Goal: Transaction & Acquisition: Book appointment/travel/reservation

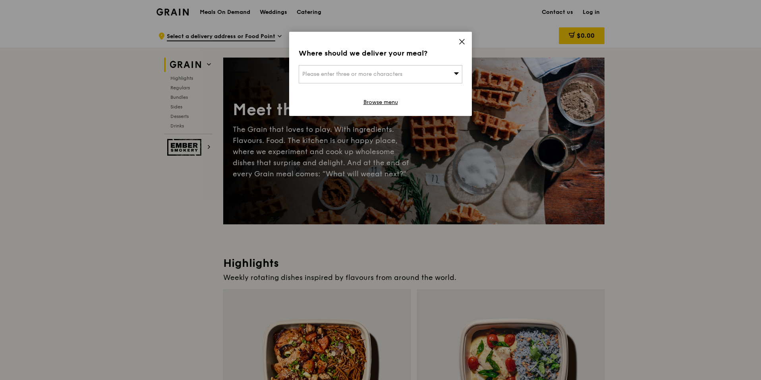
click at [462, 41] on icon at bounding box center [462, 41] width 5 height 5
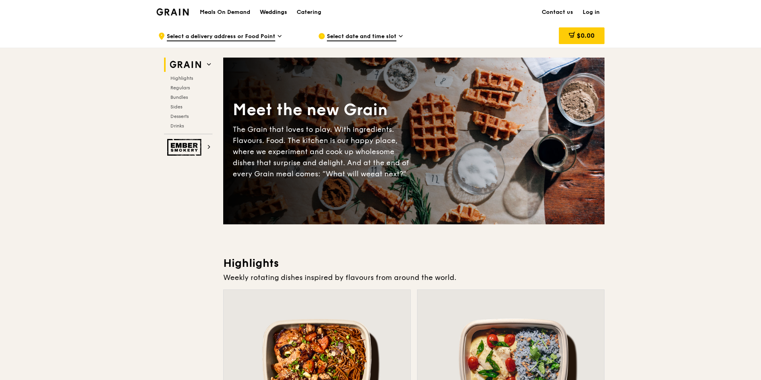
click at [271, 10] on div "Weddings" at bounding box center [273, 12] width 27 height 24
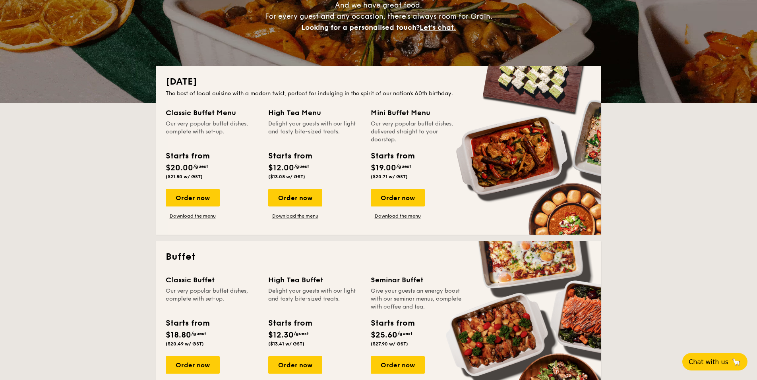
drag, startPoint x: 286, startPoint y: 114, endPoint x: 294, endPoint y: 114, distance: 8.0
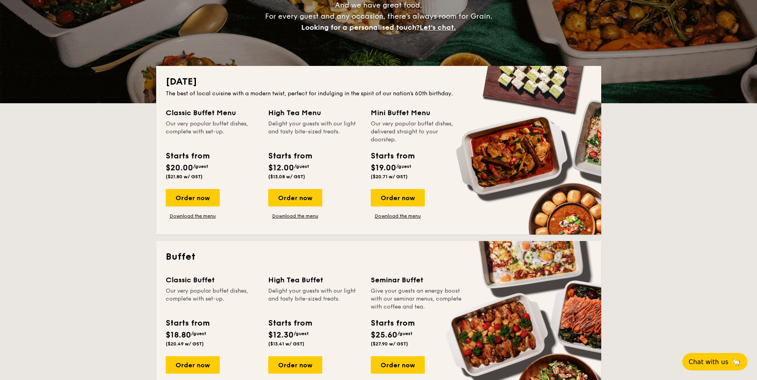
click at [294, 114] on div "Classic Buffet Menu Our very popular buffet dishes, complete with set-up. Start…" at bounding box center [379, 166] width 426 height 118
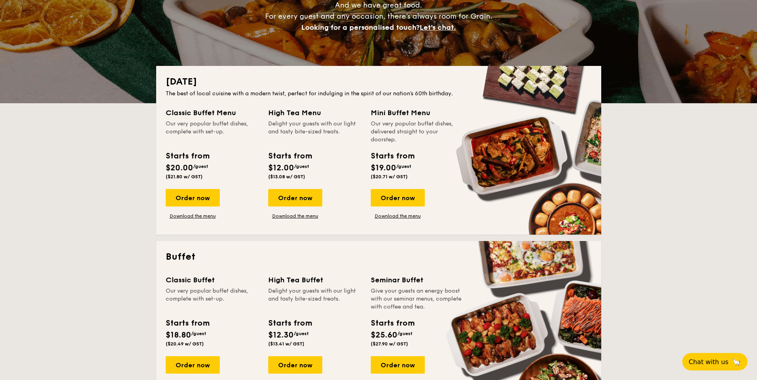
click at [297, 113] on div "High Tea Menu" at bounding box center [314, 112] width 93 height 11
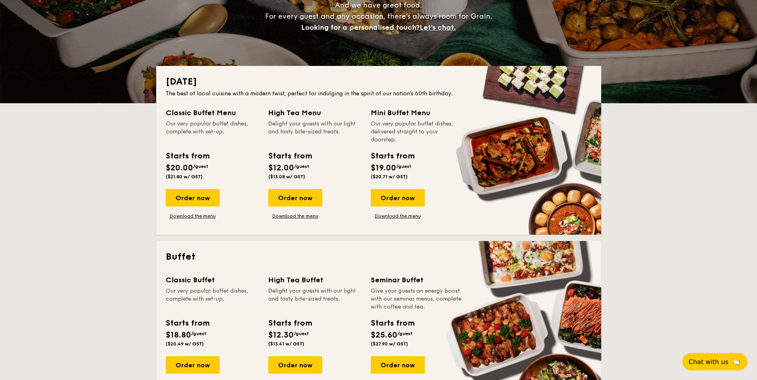
drag, startPoint x: 342, startPoint y: 112, endPoint x: 390, endPoint y: 113, distance: 48.9
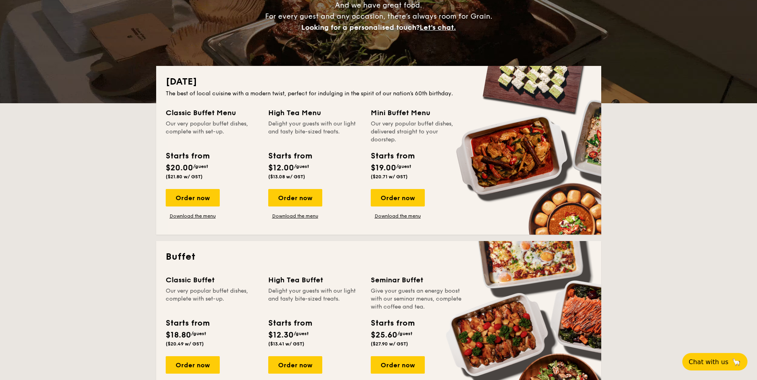
click at [388, 113] on div "Classic Buffet Menu Our very popular buffet dishes, complete with set-up. Start…" at bounding box center [379, 166] width 426 height 118
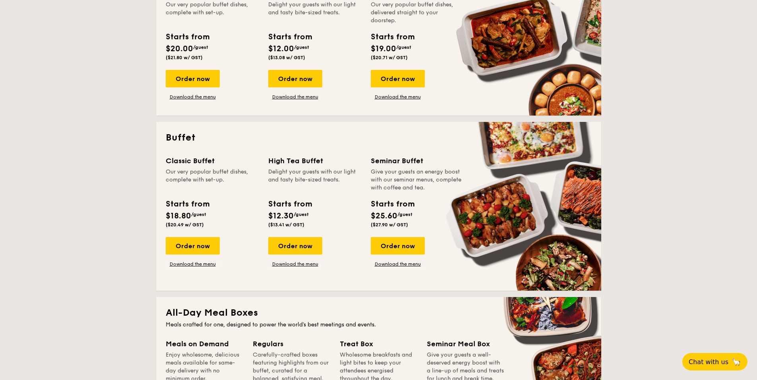
scroll to position [119, 0]
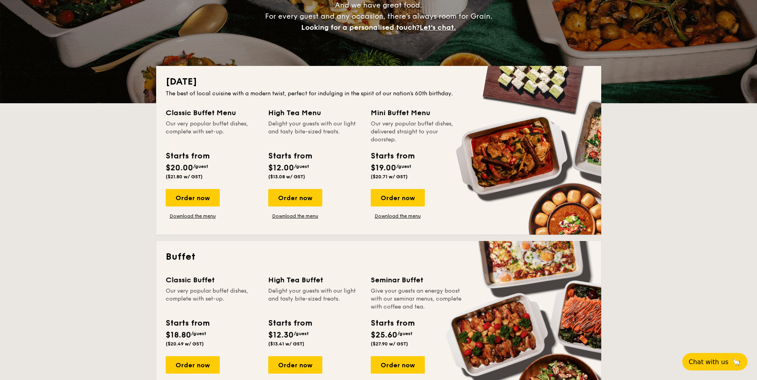
click at [301, 118] on div "High Tea Menu" at bounding box center [314, 112] width 93 height 11
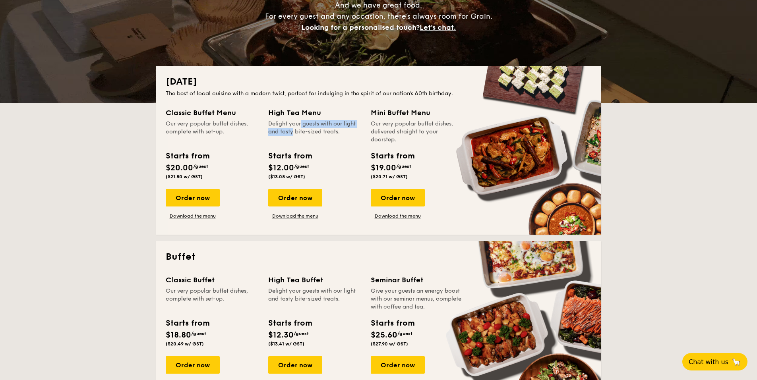
drag, startPoint x: 277, startPoint y: 127, endPoint x: 318, endPoint y: 134, distance: 41.8
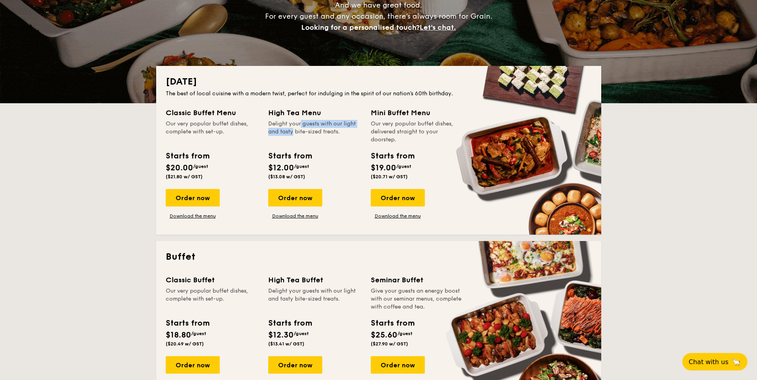
click at [313, 129] on div "Delight your guests with our light and tasty bite-sized treats." at bounding box center [314, 132] width 93 height 24
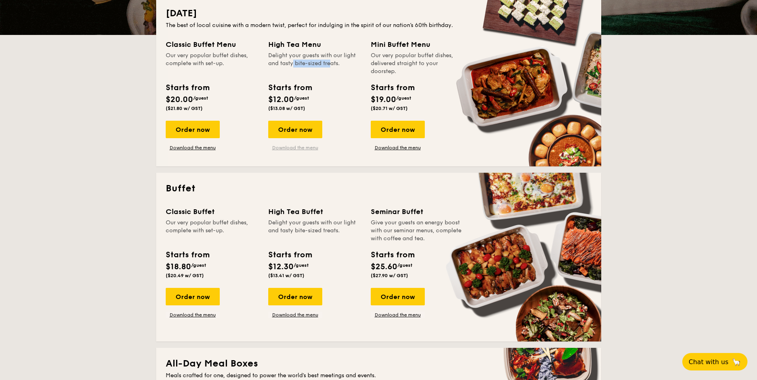
scroll to position [278, 0]
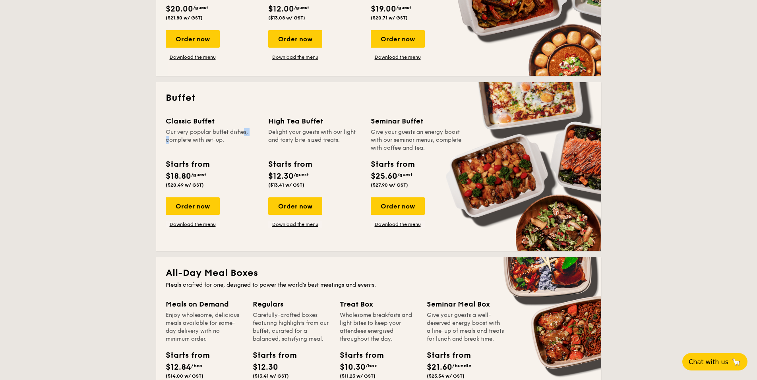
drag, startPoint x: 237, startPoint y: 128, endPoint x: 268, endPoint y: 131, distance: 31.1
click at [238, 128] on div "Our very popular buffet dishes, complete with set-up." at bounding box center [212, 140] width 93 height 24
drag, startPoint x: 296, startPoint y: 128, endPoint x: 315, endPoint y: 129, distance: 19.5
click at [306, 128] on div "High Tea Buffet Delight your guests with our light and tasty bite-sized treats." at bounding box center [314, 134] width 93 height 37
drag, startPoint x: 355, startPoint y: 118, endPoint x: 404, endPoint y: 120, distance: 48.5
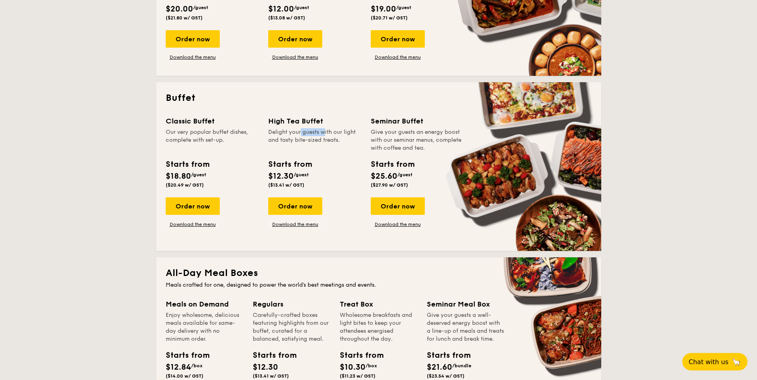
click at [394, 118] on div "Classic Buffet Our very popular buffet dishes, complete with set-up. Starts fro…" at bounding box center [379, 179] width 426 height 126
click at [398, 141] on div "Give your guests an energy boost with our seminar menus, complete with coffee a…" at bounding box center [417, 140] width 93 height 24
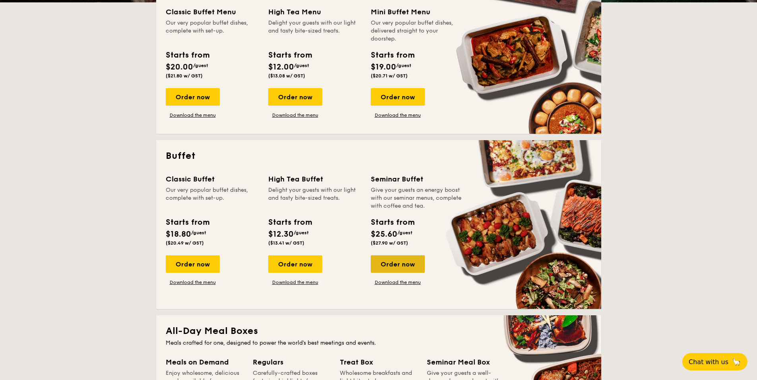
scroll to position [159, 0]
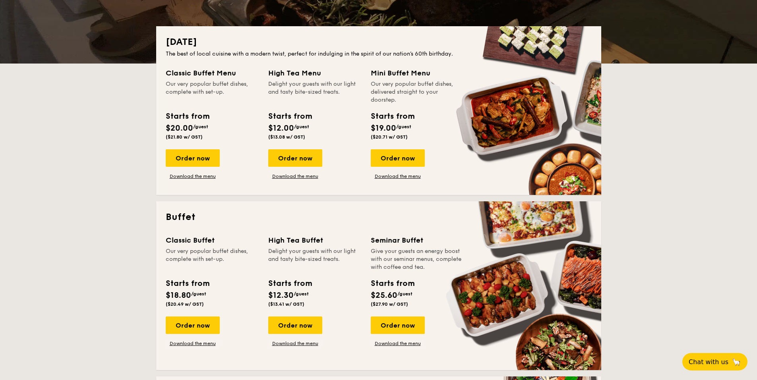
drag, startPoint x: 273, startPoint y: 257, endPoint x: 329, endPoint y: 256, distance: 56.0
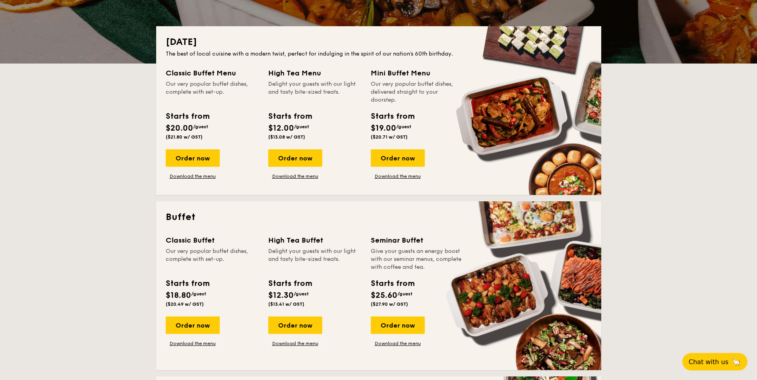
click at [314, 256] on div "Delight your guests with our light and tasty bite-sized treats." at bounding box center [314, 259] width 93 height 24
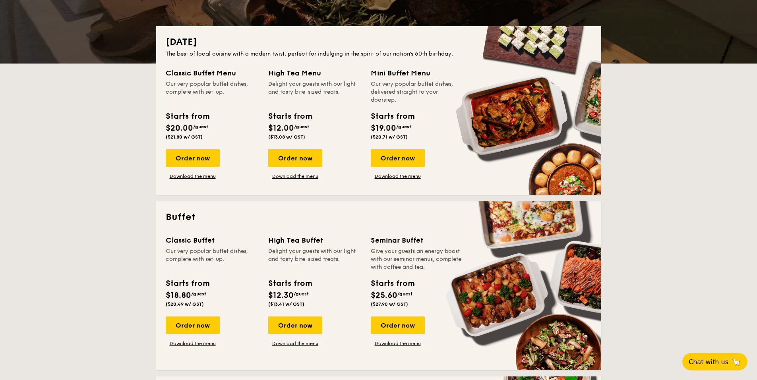
click at [329, 256] on div "Delight your guests with our light and tasty bite-sized treats." at bounding box center [314, 259] width 93 height 24
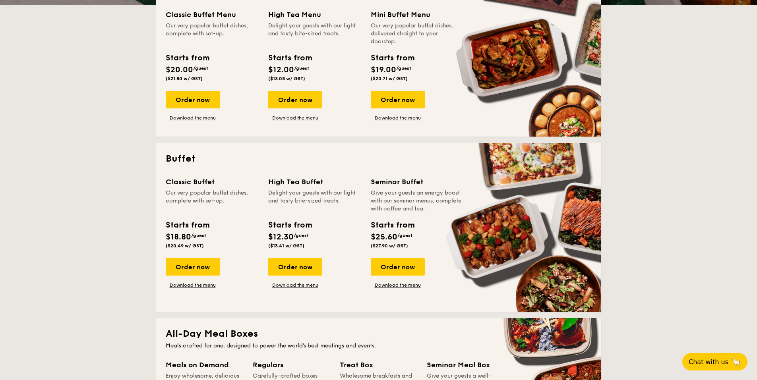
scroll to position [238, 0]
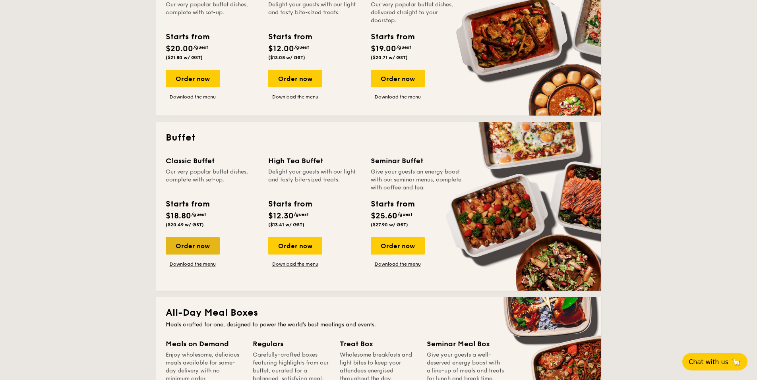
click at [189, 247] on div "Order now" at bounding box center [193, 245] width 54 height 17
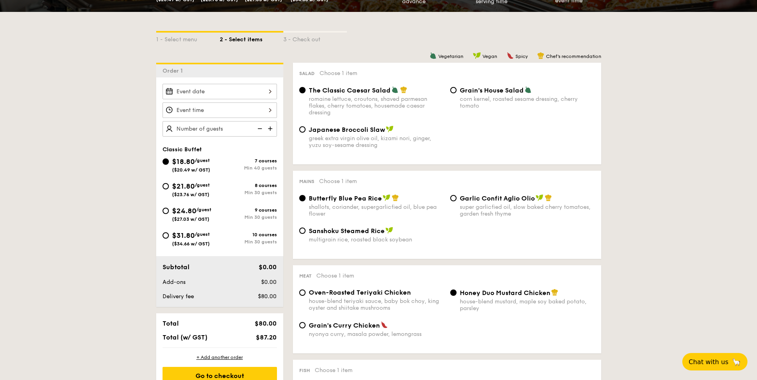
scroll to position [238, 0]
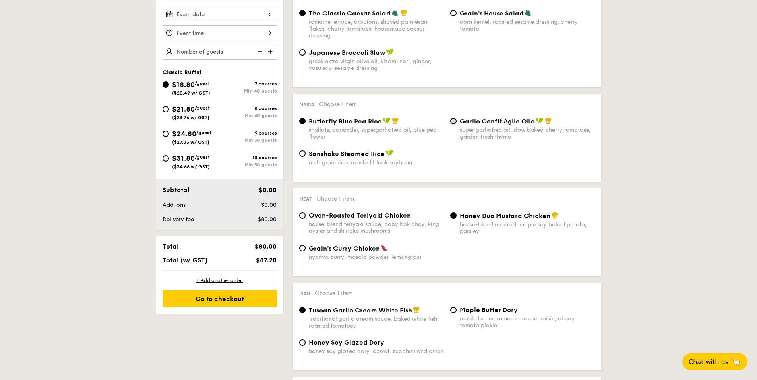
click at [455, 124] on input "Garlic Confit Aglio Olio super garlicfied oil, slow baked cherry tomatoes, gard…" at bounding box center [453, 121] width 6 height 6
radio input "true"
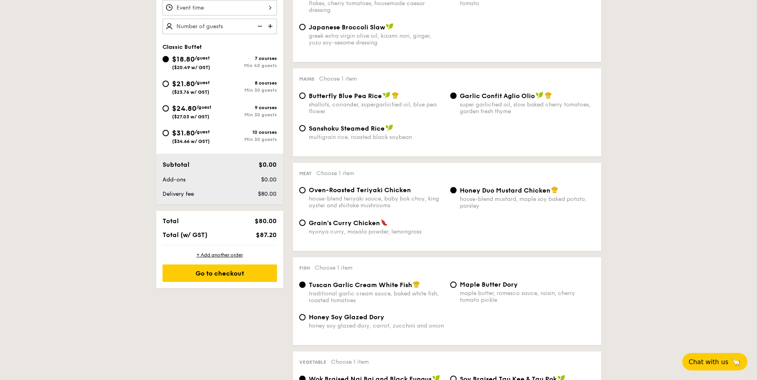
scroll to position [278, 0]
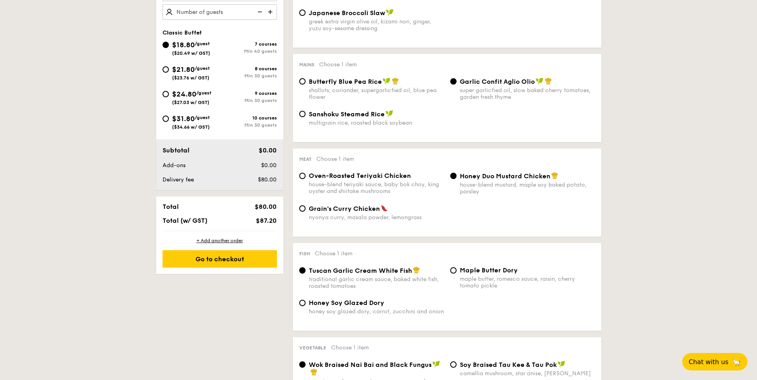
click at [336, 207] on span "Grain's Curry Chicken" at bounding box center [344, 209] width 71 height 8
click at [305, 207] on input "Grain's Curry Chicken nyonya curry, masala powder, lemongrass" at bounding box center [302, 208] width 6 height 6
radio input "true"
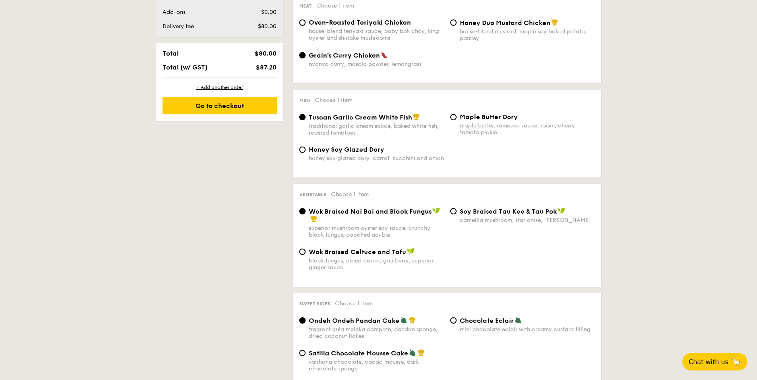
scroll to position [437, 0]
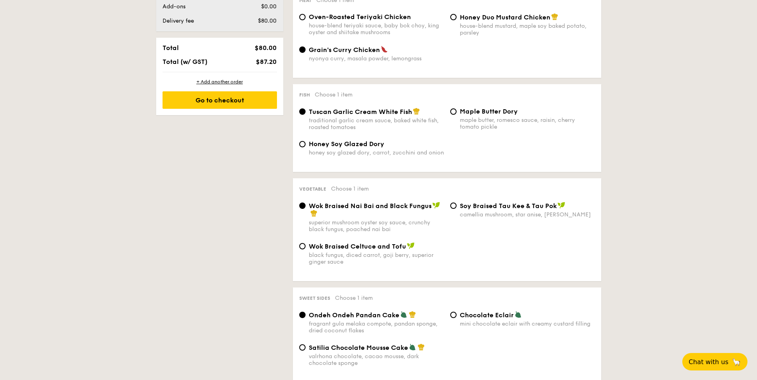
click at [388, 209] on span "Wok Braised Nai Bai and Black Fungus" at bounding box center [370, 206] width 123 height 8
click at [305, 209] on input "Wok Braised Nai Bai and Black Fungus superior mushroom oyster soy sauce, crunch…" at bounding box center [302, 206] width 6 height 6
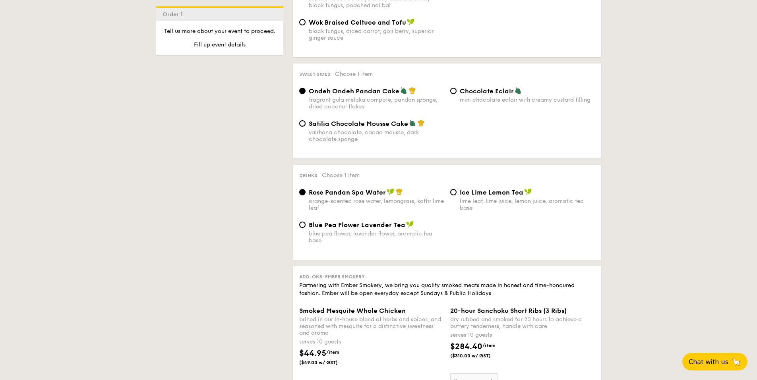
scroll to position [675, 0]
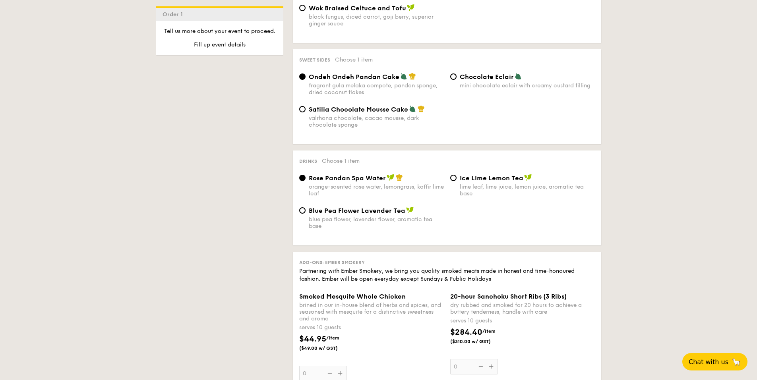
click at [388, 212] on span "Blue Pea Flower Lavender Tea" at bounding box center [357, 211] width 97 height 8
click at [305, 212] on input "Blue Pea Flower Lavender Tea blue pea flower, lavender flower, aromatic tea base" at bounding box center [302, 210] width 6 height 6
radio input "true"
click at [450, 181] on div "Ice Lime Lemon Tea lime leaf, lime juice, lemon juice, aromatic tea base" at bounding box center [522, 185] width 151 height 23
click at [463, 193] on div "lime leaf, lime juice, lemon juice, aromatic tea base" at bounding box center [527, 190] width 135 height 14
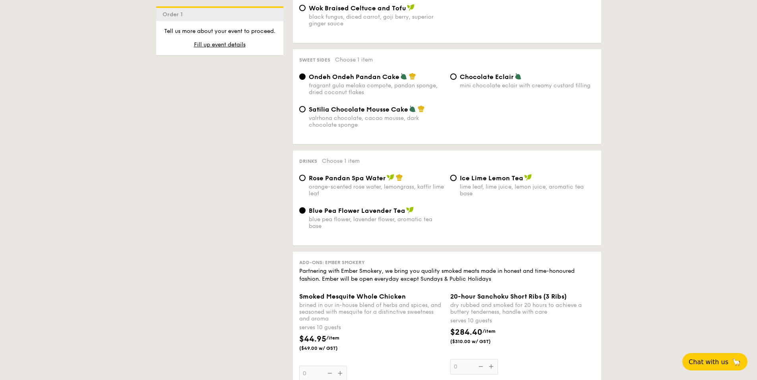
click at [456, 181] on input "Ice Lime Lemon Tea lime leaf, lime juice, lemon juice, aromatic tea base" at bounding box center [453, 178] width 6 height 6
radio input "true"
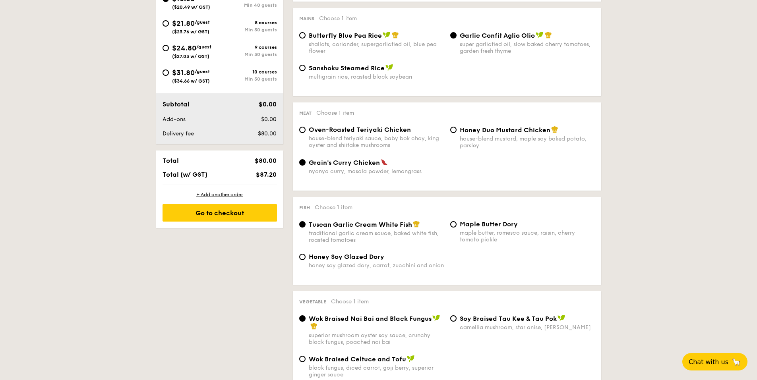
scroll to position [199, 0]
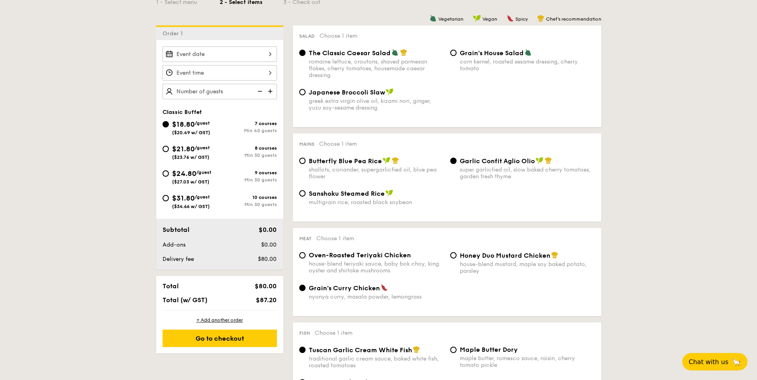
click at [236, 54] on div at bounding box center [219, 53] width 114 height 15
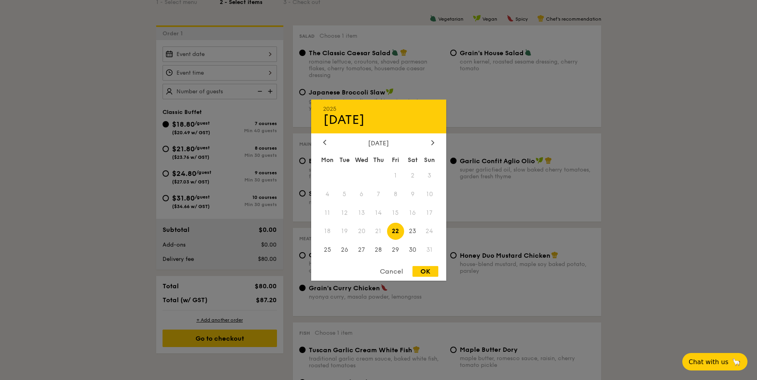
click at [429, 141] on div "August 2025" at bounding box center [378, 143] width 111 height 8
click at [432, 142] on icon at bounding box center [432, 142] width 3 height 5
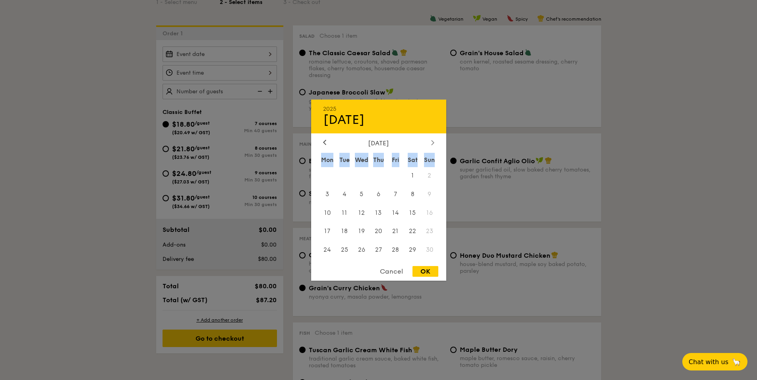
click at [432, 142] on icon at bounding box center [432, 142] width 3 height 5
click at [432, 142] on div "February 2026 Mon Tue Wed Thu Fri Sat Sun 1 2 3 4 5 6 7 8 9 10 11 12 13 14 15 1…" at bounding box center [378, 199] width 135 height 121
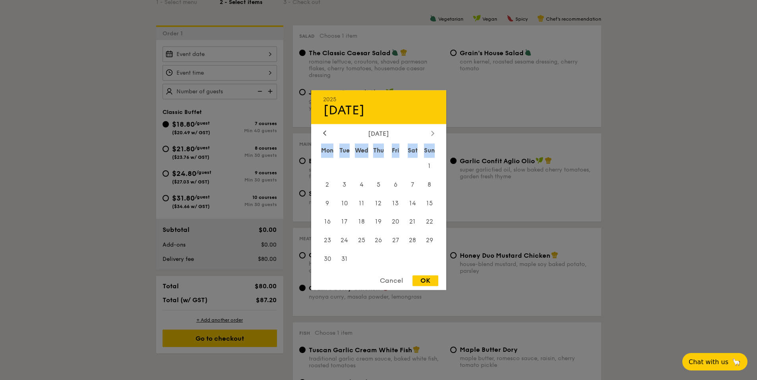
click at [432, 142] on div "March 2026 Mon Tue Wed Thu Fri Sat Sun 1 2 3 4 5 6 7 8 9 10 11 12 13 14 15 16 1…" at bounding box center [378, 199] width 135 height 139
click at [431, 136] on div at bounding box center [432, 134] width 7 height 8
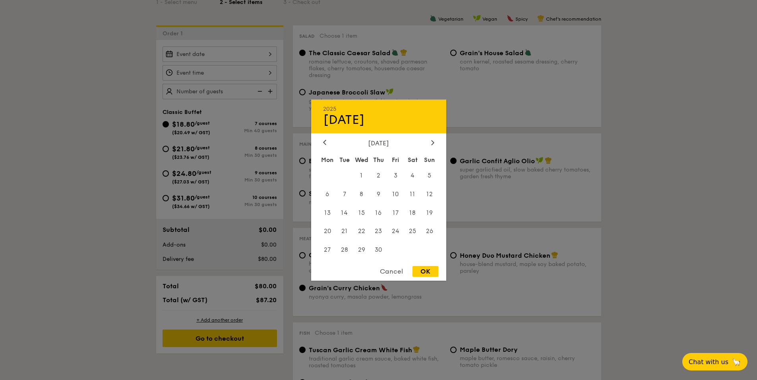
click at [431, 136] on div "2025 Aug 22 April 2026 Mon Tue Wed Thu Fri Sat Sun 1 2 3 4 5 6 7 8 9 10 11 12 1…" at bounding box center [378, 189] width 135 height 181
click at [431, 140] on div at bounding box center [432, 143] width 7 height 8
click at [431, 145] on div at bounding box center [432, 143] width 7 height 8
click at [431, 144] on div at bounding box center [432, 143] width 7 height 8
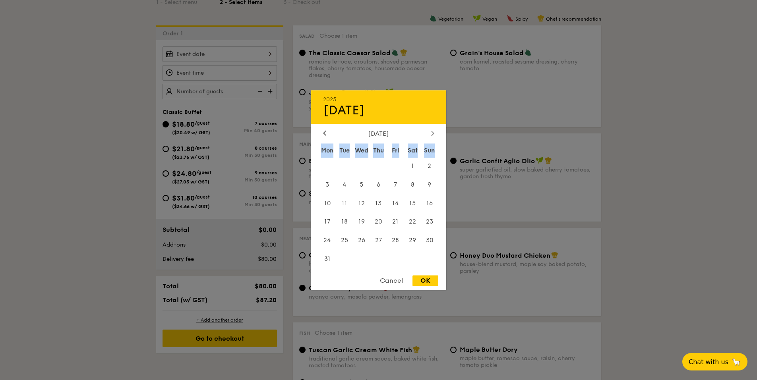
click at [431, 137] on div "August 2026 Mon Tue Wed Thu Fri Sat Sun 1 2 3 4 5 6 7 8 9 10 11 12 13 14 15 16 …" at bounding box center [378, 199] width 135 height 139
click at [432, 132] on icon at bounding box center [432, 133] width 3 height 5
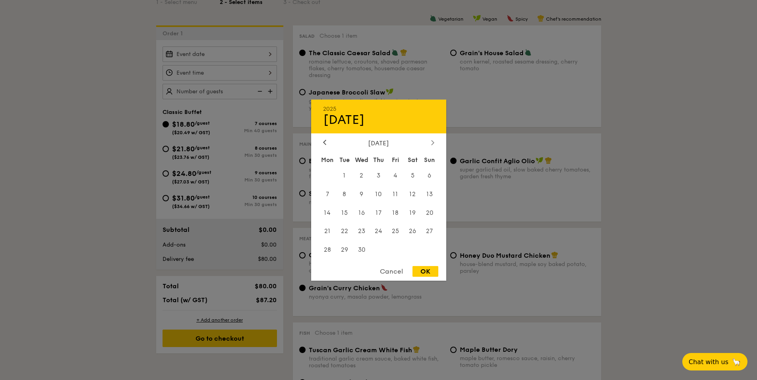
click at [431, 142] on icon at bounding box center [432, 142] width 3 height 5
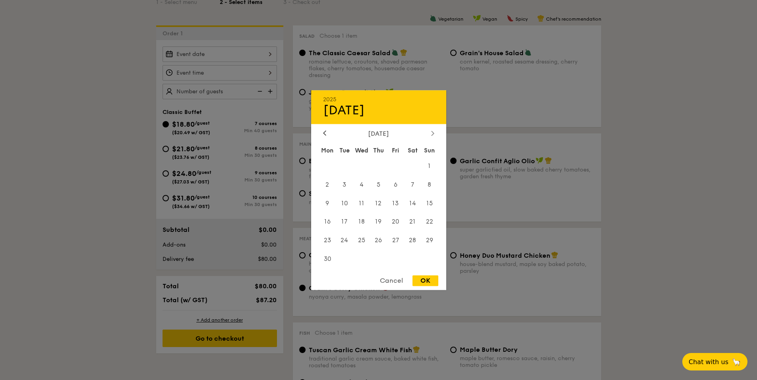
click at [430, 134] on div at bounding box center [432, 134] width 7 height 8
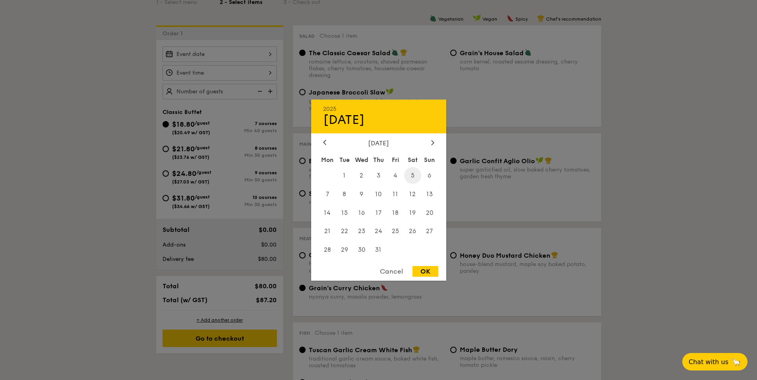
click at [411, 176] on span "5" at bounding box center [412, 175] width 17 height 17
click at [413, 191] on span "12" at bounding box center [412, 193] width 17 height 17
click at [425, 268] on div "OK" at bounding box center [425, 271] width 26 height 11
type input "Dec 12, 2026"
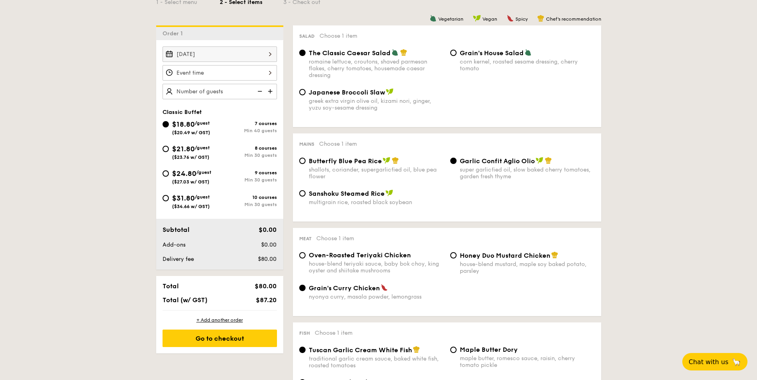
click at [270, 73] on div at bounding box center [219, 72] width 114 height 15
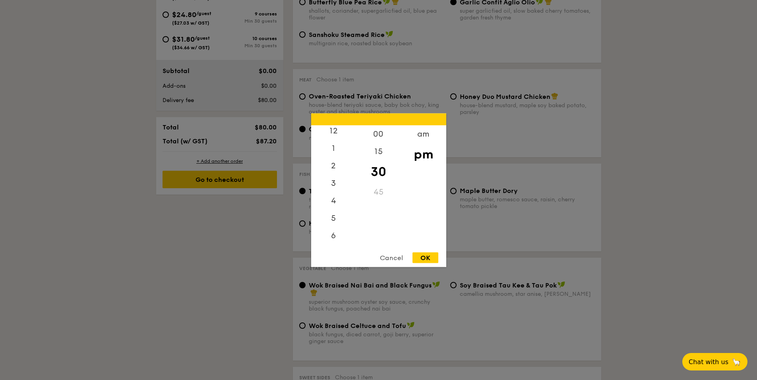
scroll to position [0, 0]
click at [335, 167] on div "2" at bounding box center [333, 171] width 45 height 23
click at [429, 259] on div "OK" at bounding box center [425, 257] width 26 height 11
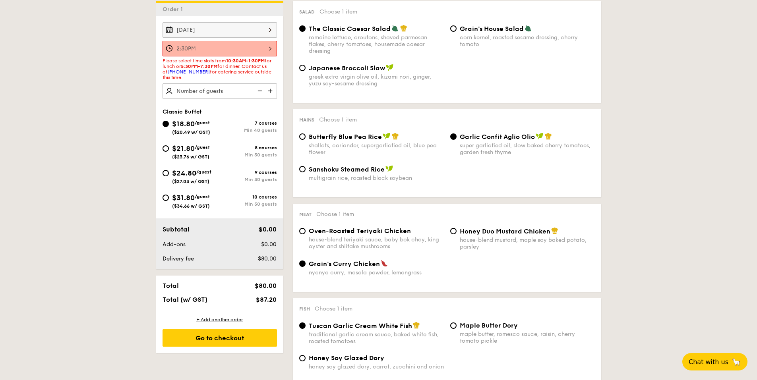
scroll to position [222, 0]
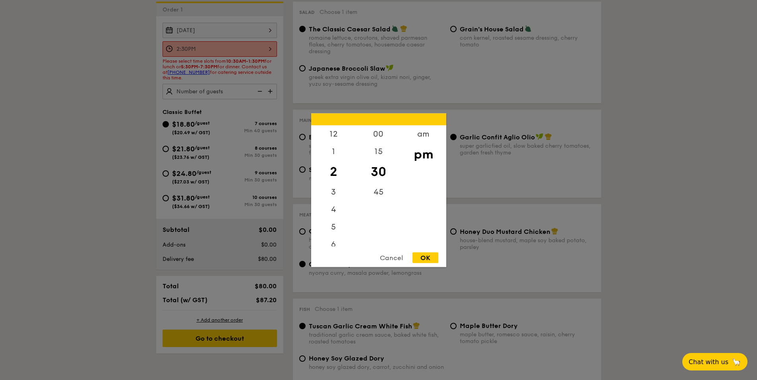
click at [268, 49] on div "2:30PM 12 1 2 3 4 5 6 7 8 9 10 11 00 15 30 45 am pm Cancel OK" at bounding box center [219, 48] width 114 height 15
click at [332, 137] on div "12" at bounding box center [333, 136] width 45 height 23
click at [427, 259] on div "OK" at bounding box center [425, 257] width 26 height 11
type input "12:30PM"
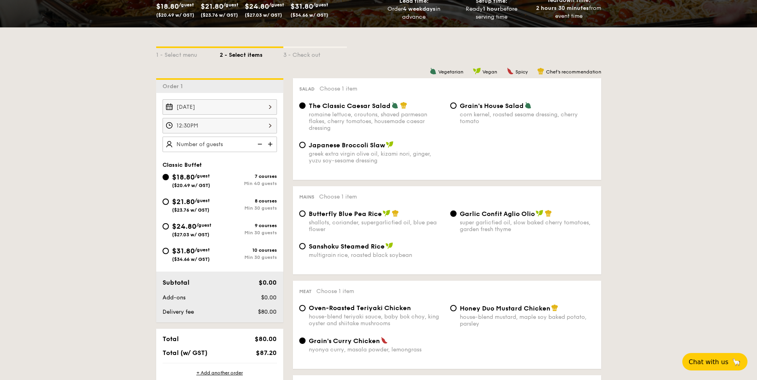
scroll to position [143, 0]
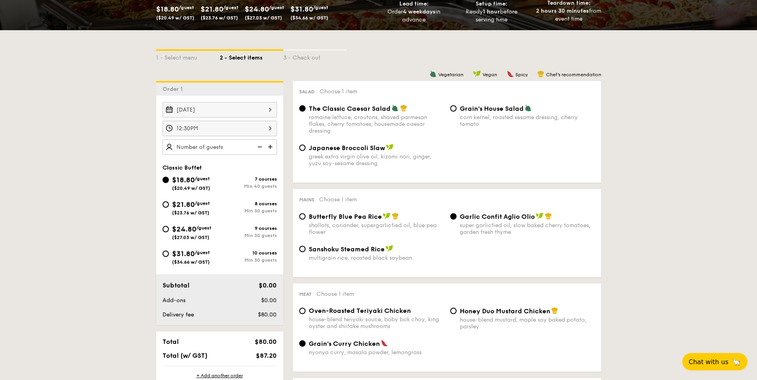
click at [274, 149] on img at bounding box center [271, 146] width 12 height 15
click at [270, 147] on img at bounding box center [271, 146] width 12 height 15
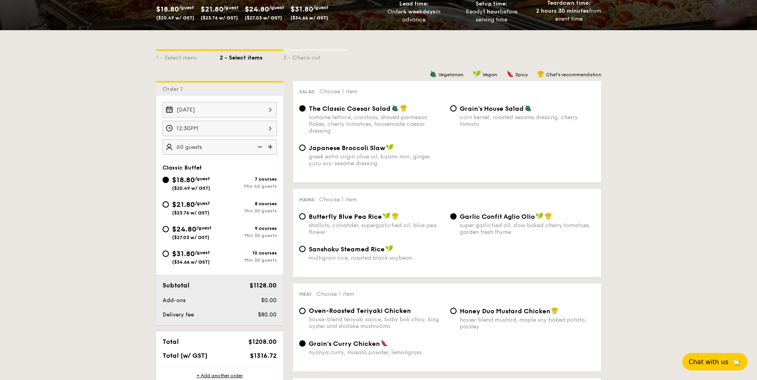
click at [270, 147] on img at bounding box center [271, 146] width 12 height 15
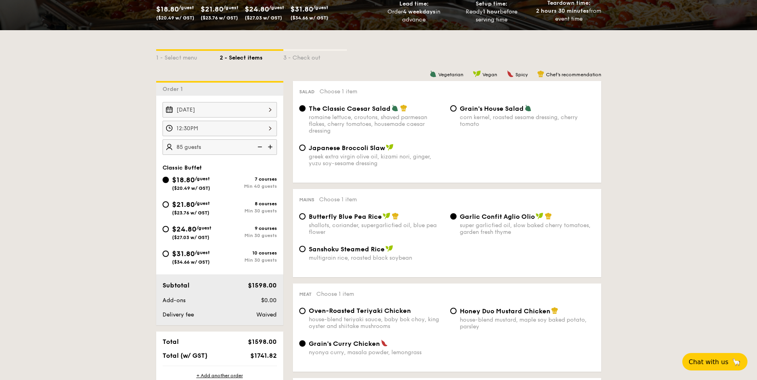
click at [270, 147] on img at bounding box center [271, 146] width 12 height 15
click at [270, 148] on img at bounding box center [271, 146] width 12 height 15
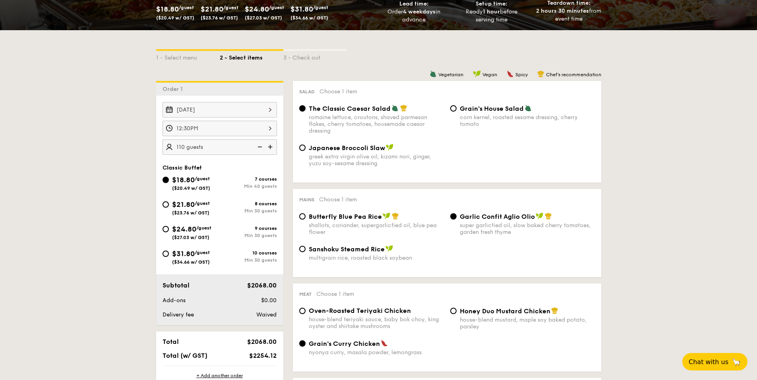
click at [270, 148] on img at bounding box center [271, 146] width 12 height 15
type input "120 guests"
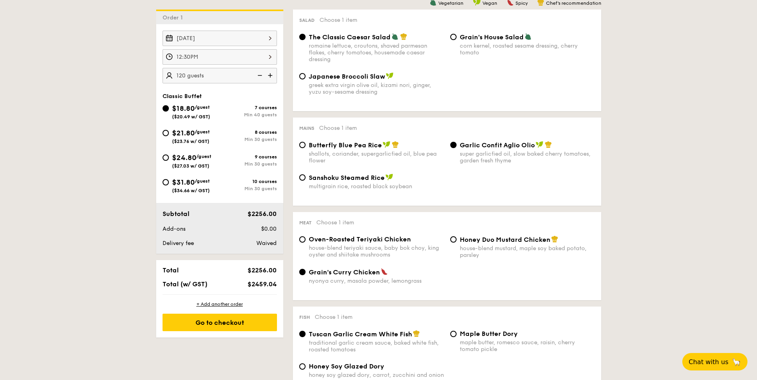
scroll to position [222, 0]
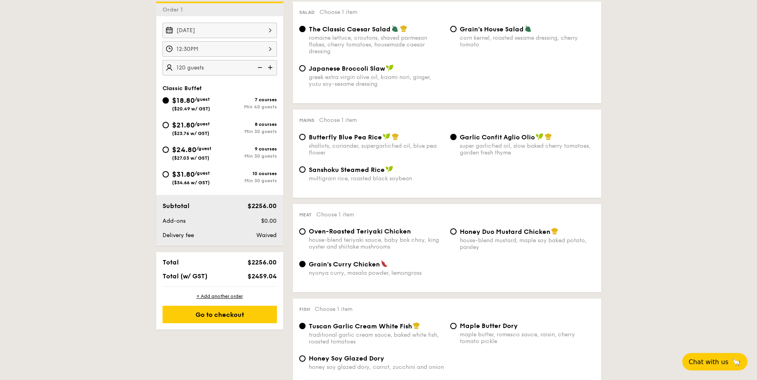
drag, startPoint x: 250, startPoint y: 276, endPoint x: 266, endPoint y: 275, distance: 16.3
click at [266, 275] on span "$2459.04" at bounding box center [261, 276] width 29 height 8
drag, startPoint x: 181, startPoint y: 276, endPoint x: 226, endPoint y: 279, distance: 44.9
click at [226, 279] on div "Total (w/ GST)" at bounding box center [195, 276] width 72 height 8
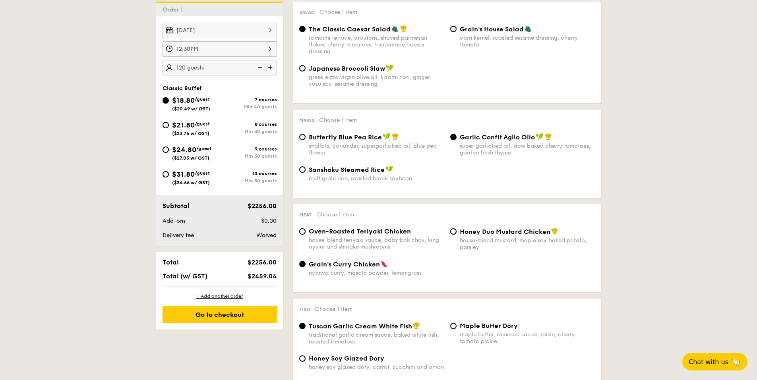
click at [254, 277] on span "$2459.04" at bounding box center [261, 276] width 29 height 8
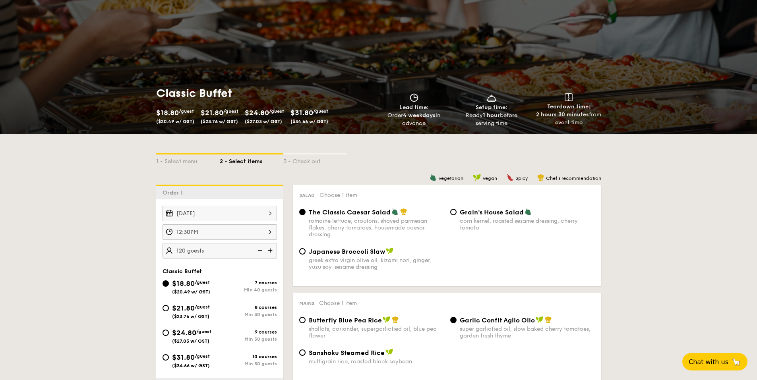
scroll to position [0, 0]
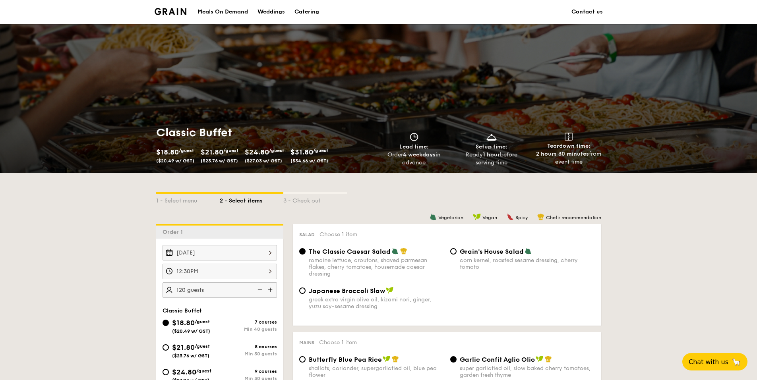
click at [266, 12] on div "Weddings" at bounding box center [270, 12] width 27 height 24
